Goal: Understand process/instructions: Learn how to perform a task or action

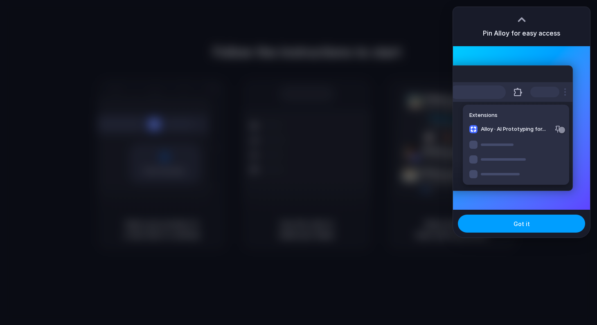
click at [526, 222] on span "Got it" at bounding box center [522, 224] width 16 height 9
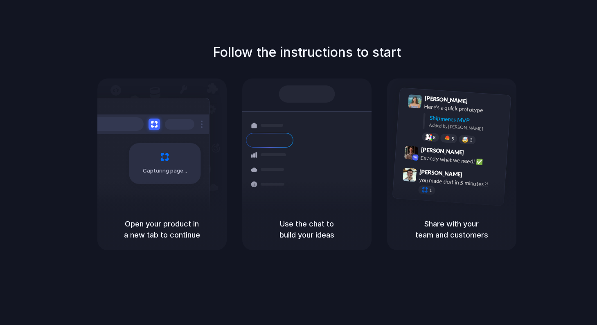
click at [204, 77] on div "Follow the instructions to start Capturing page Open your product in a new tab …" at bounding box center [306, 147] width 597 height 208
click at [255, 59] on h1 "Follow the instructions to start" at bounding box center [307, 53] width 188 height 20
click at [167, 225] on h5 "Open your product in a new tab to continue" at bounding box center [162, 230] width 110 height 22
click at [371, 221] on div "Use the chat to build your ideas" at bounding box center [306, 230] width 129 height 42
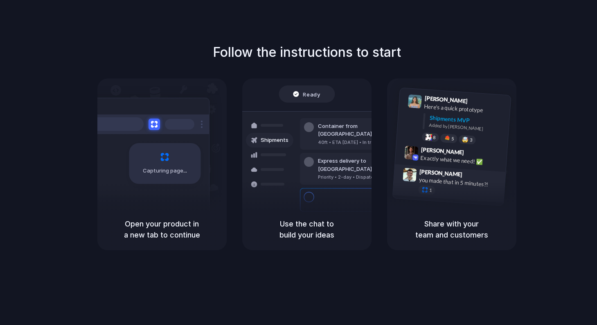
click at [447, 174] on span "[PERSON_NAME]" at bounding box center [440, 173] width 43 height 12
